Goal: Transaction & Acquisition: Purchase product/service

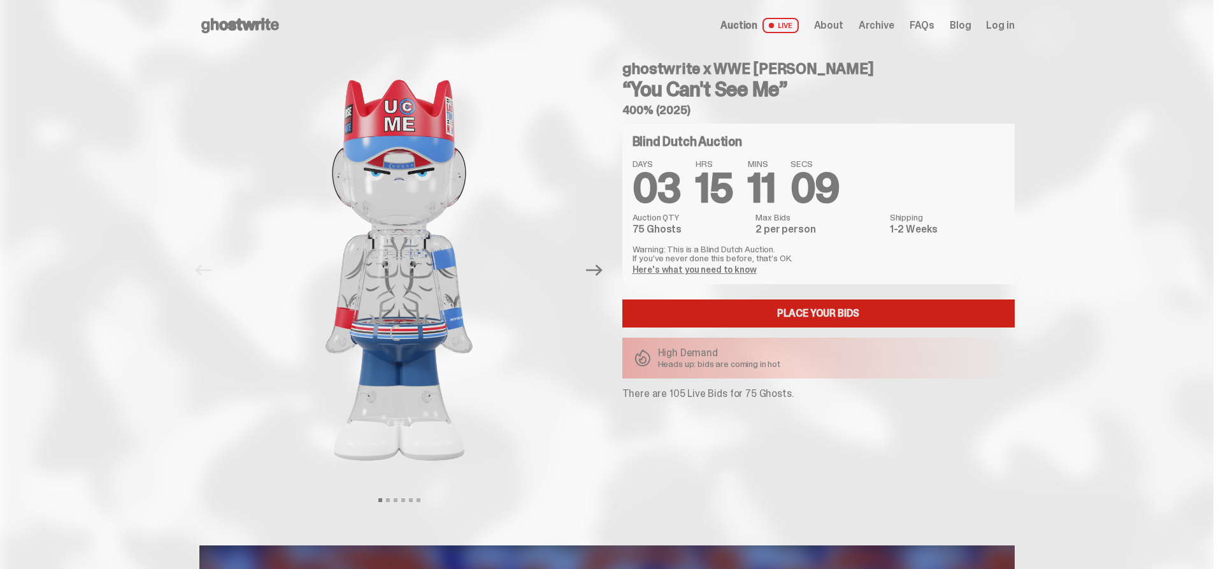
click at [803, 306] on link "Place your Bids" at bounding box center [819, 313] width 392 height 28
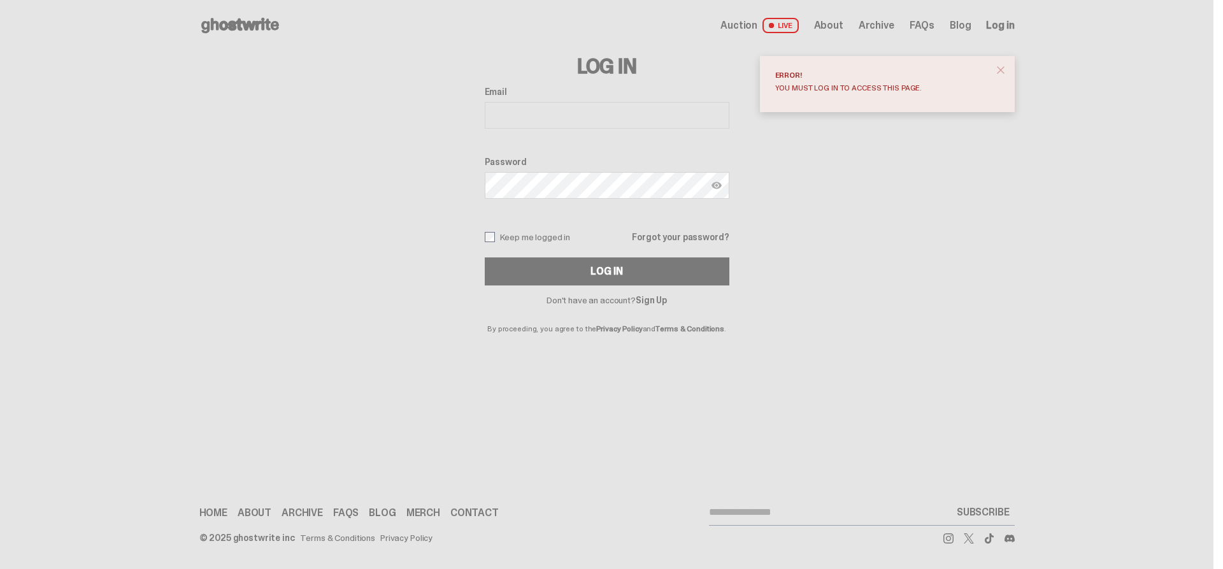
click at [863, 19] on div "Auction LIVE About Archive FAQs Blog Log in" at bounding box center [868, 25] width 294 height 15
click at [830, 27] on span "About" at bounding box center [828, 25] width 29 height 10
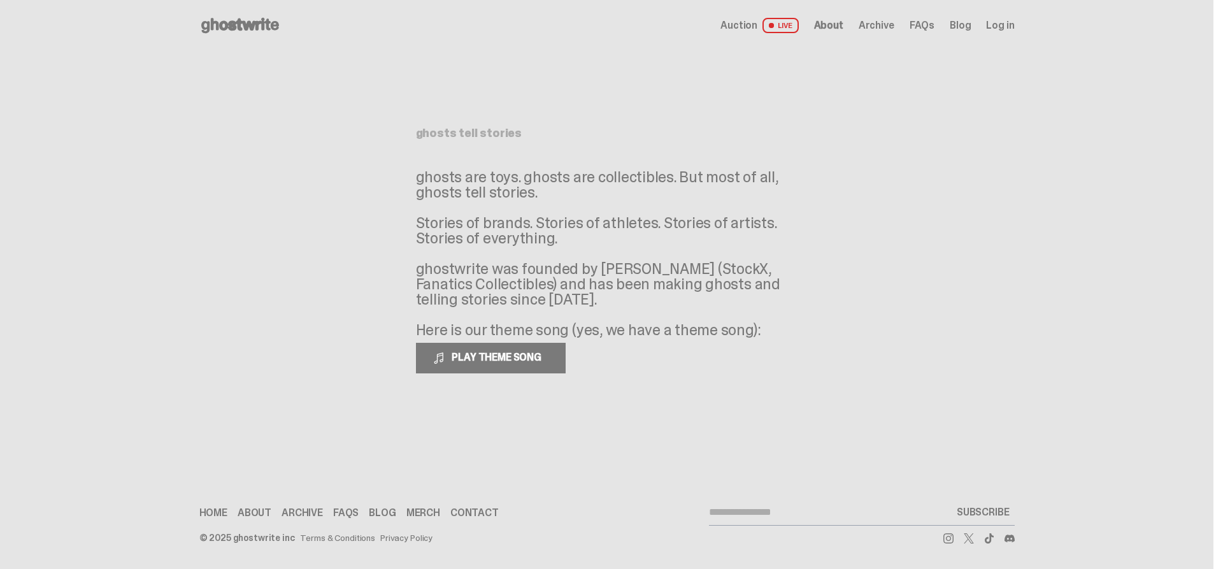
click at [747, 26] on span "Auction" at bounding box center [739, 25] width 37 height 10
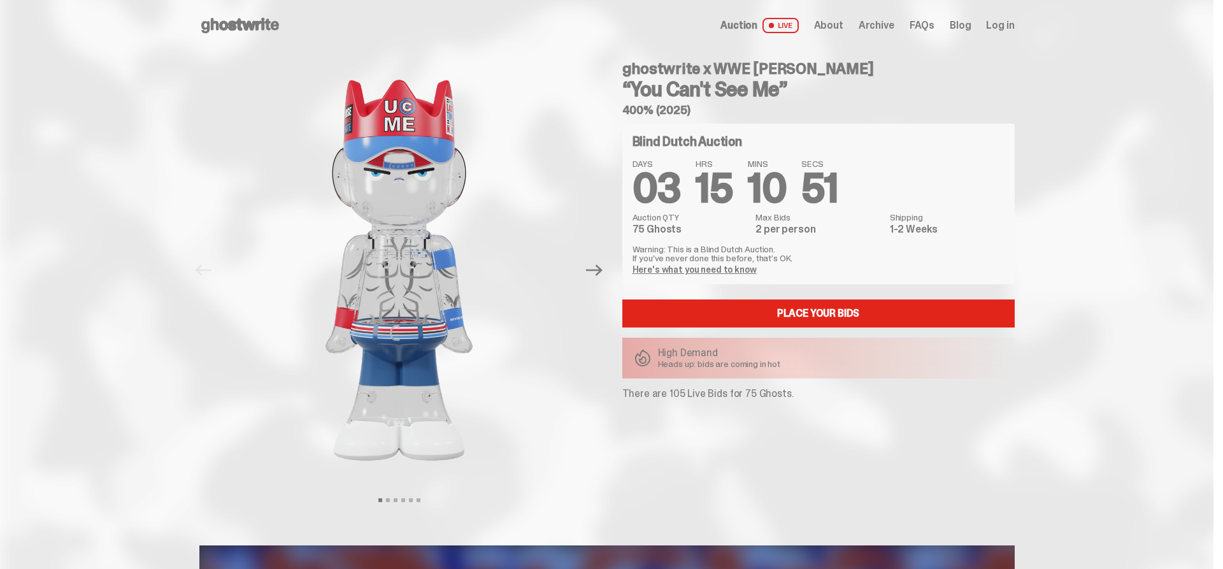
click at [714, 272] on link "Here's what you need to know" at bounding box center [695, 269] width 124 height 11
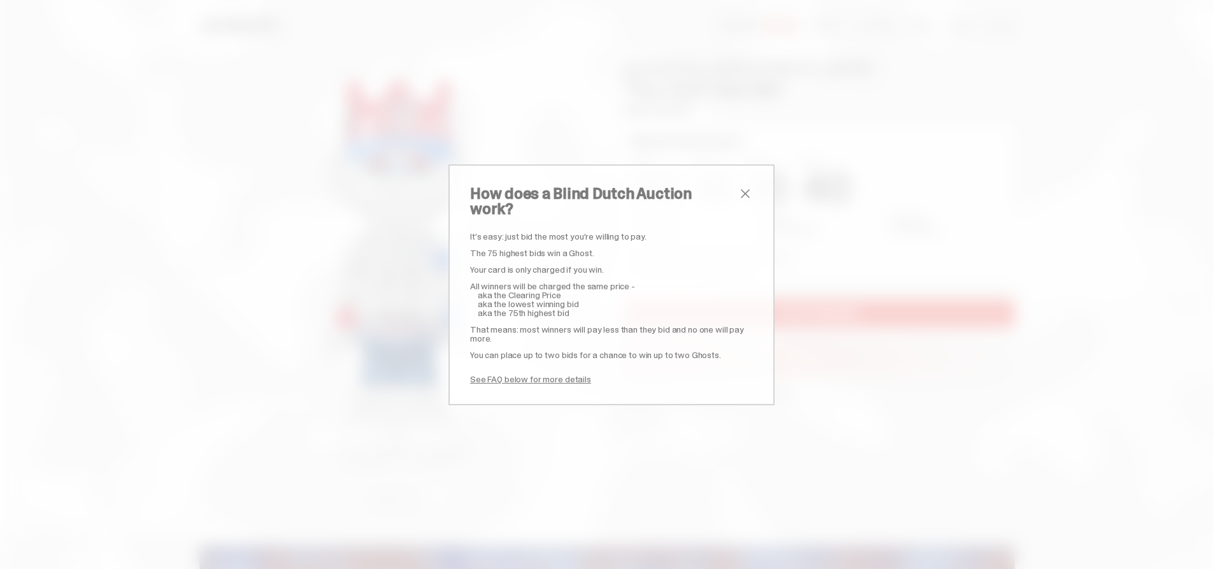
click at [537, 298] on span "aka the lowest winning bid" at bounding box center [528, 303] width 101 height 11
click at [551, 289] on span "aka the Clearing Price" at bounding box center [519, 294] width 83 height 11
click at [747, 201] on span "close" at bounding box center [745, 193] width 15 height 15
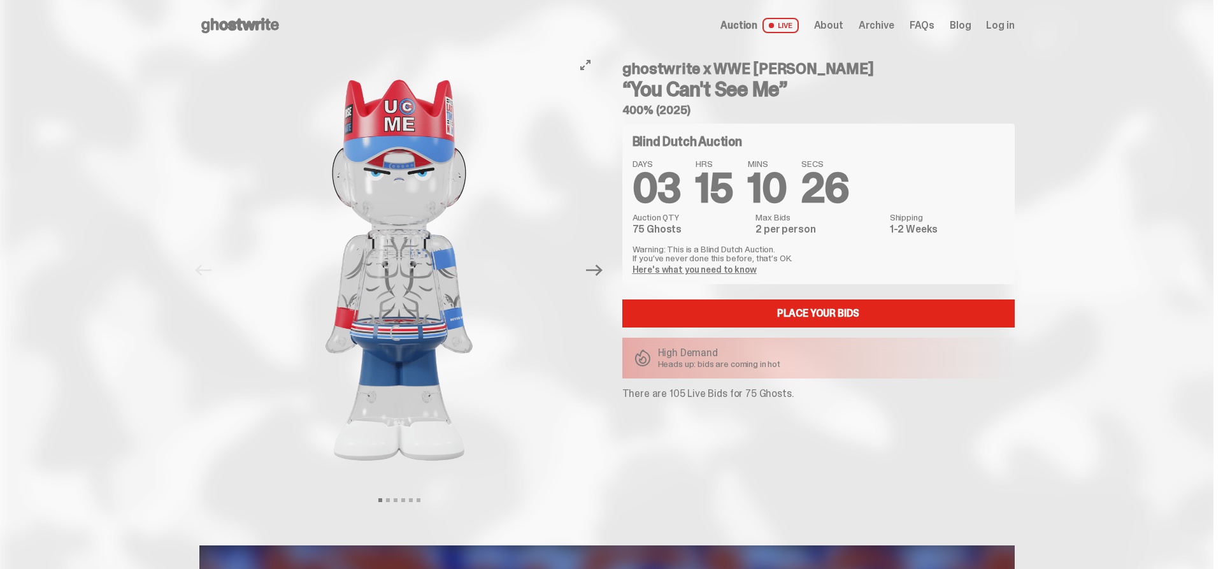
click at [605, 282] on button "Next" at bounding box center [595, 270] width 28 height 28
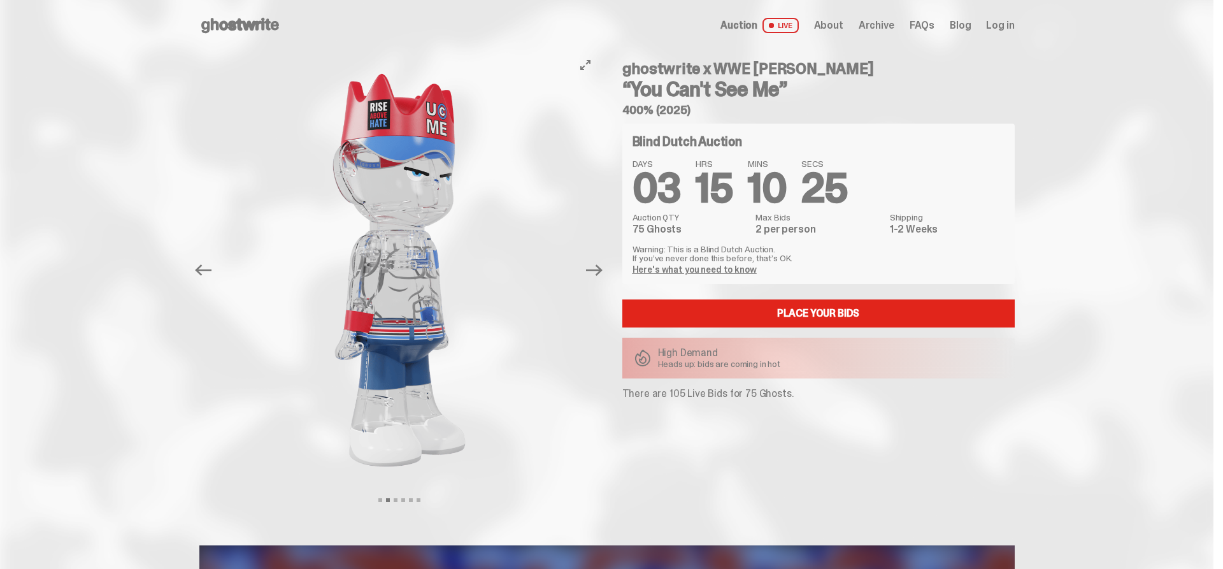
click at [605, 282] on button "Next" at bounding box center [595, 270] width 28 height 28
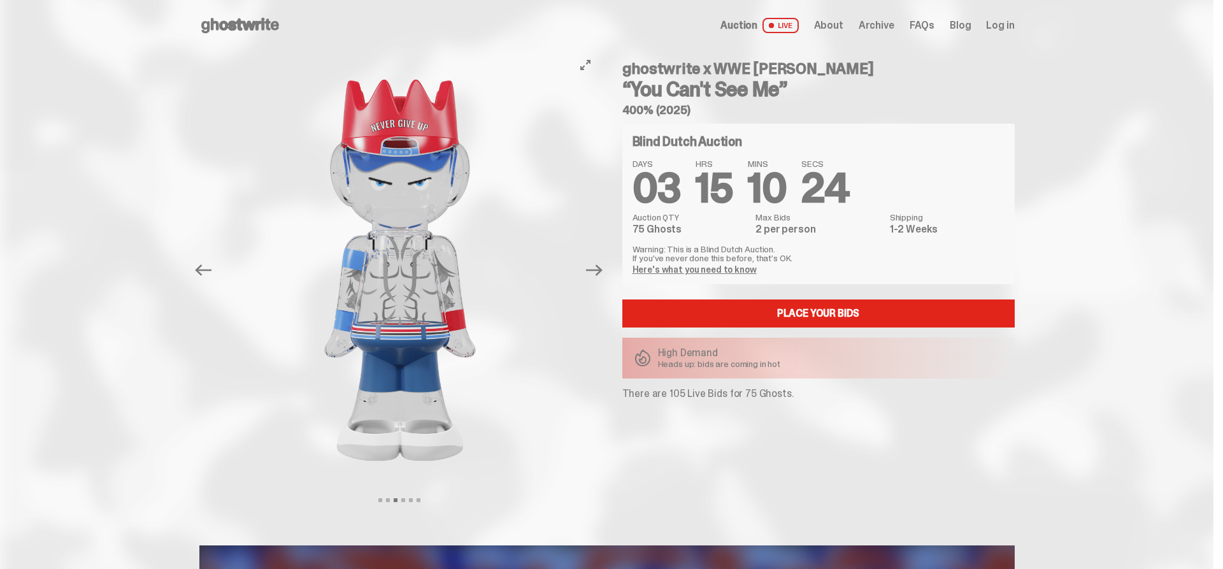
click at [605, 282] on button "Next" at bounding box center [595, 270] width 28 height 28
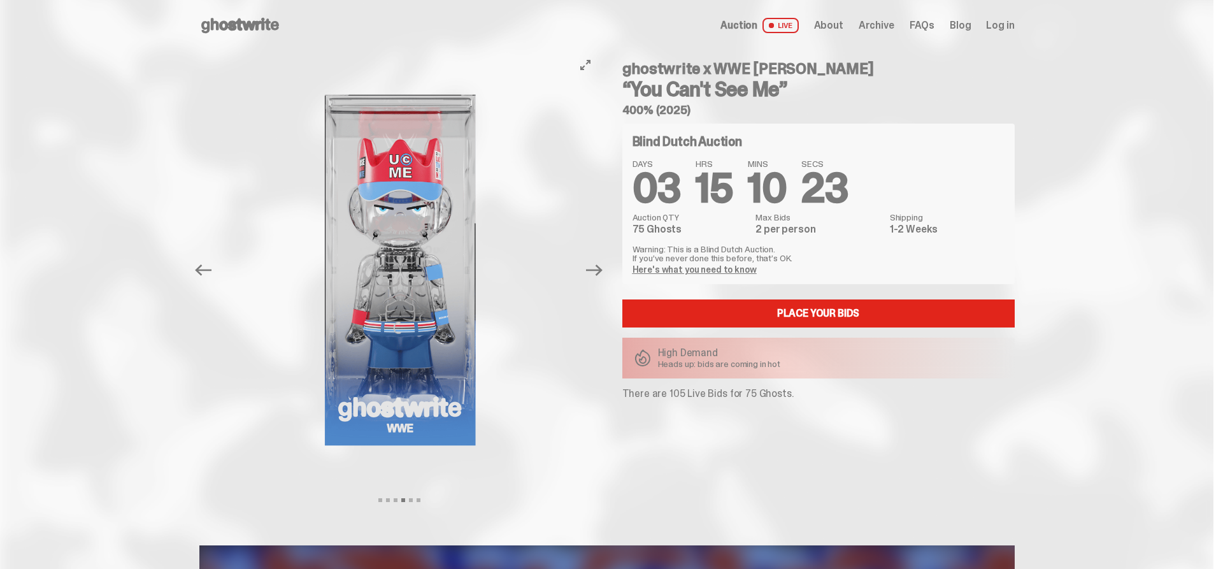
click at [605, 282] on button "Next" at bounding box center [595, 270] width 28 height 28
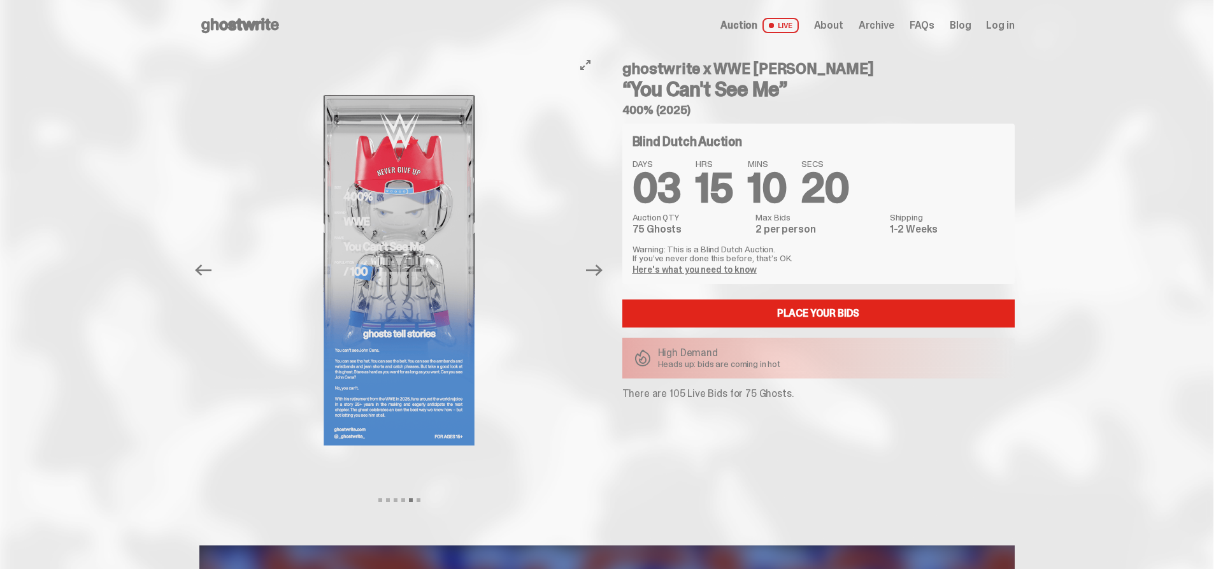
click at [605, 282] on button "Next" at bounding box center [595, 270] width 28 height 28
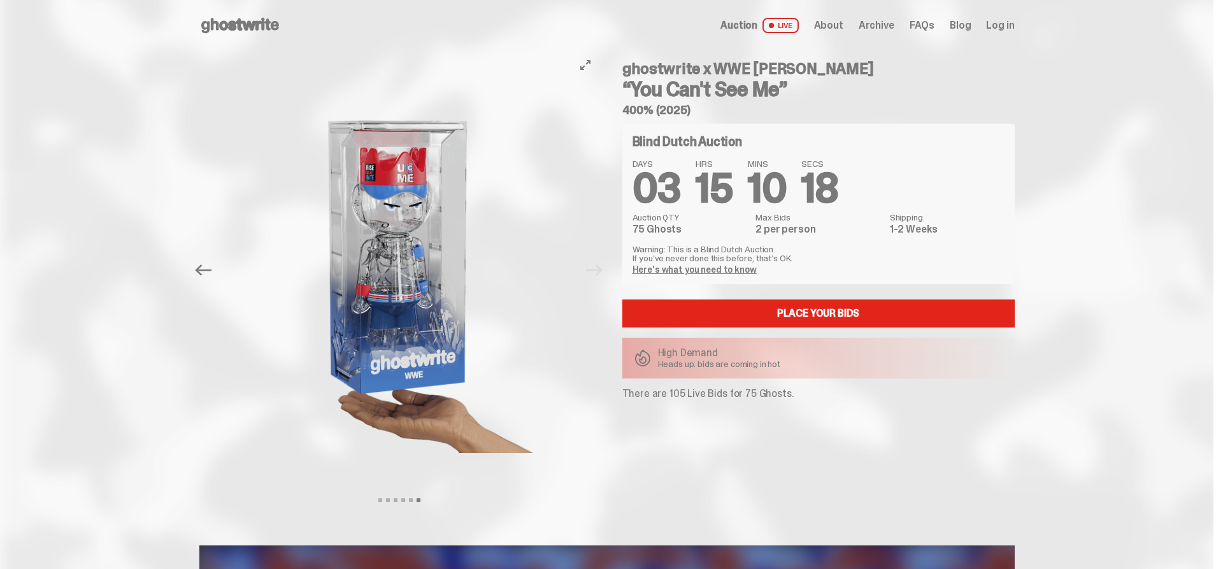
click at [605, 282] on div "Previous Next View slide 1 View slide 2 View slide 3 View slide 4 View slide 5 …" at bounding box center [403, 270] width 408 height 438
